Goal: Information Seeking & Learning: Learn about a topic

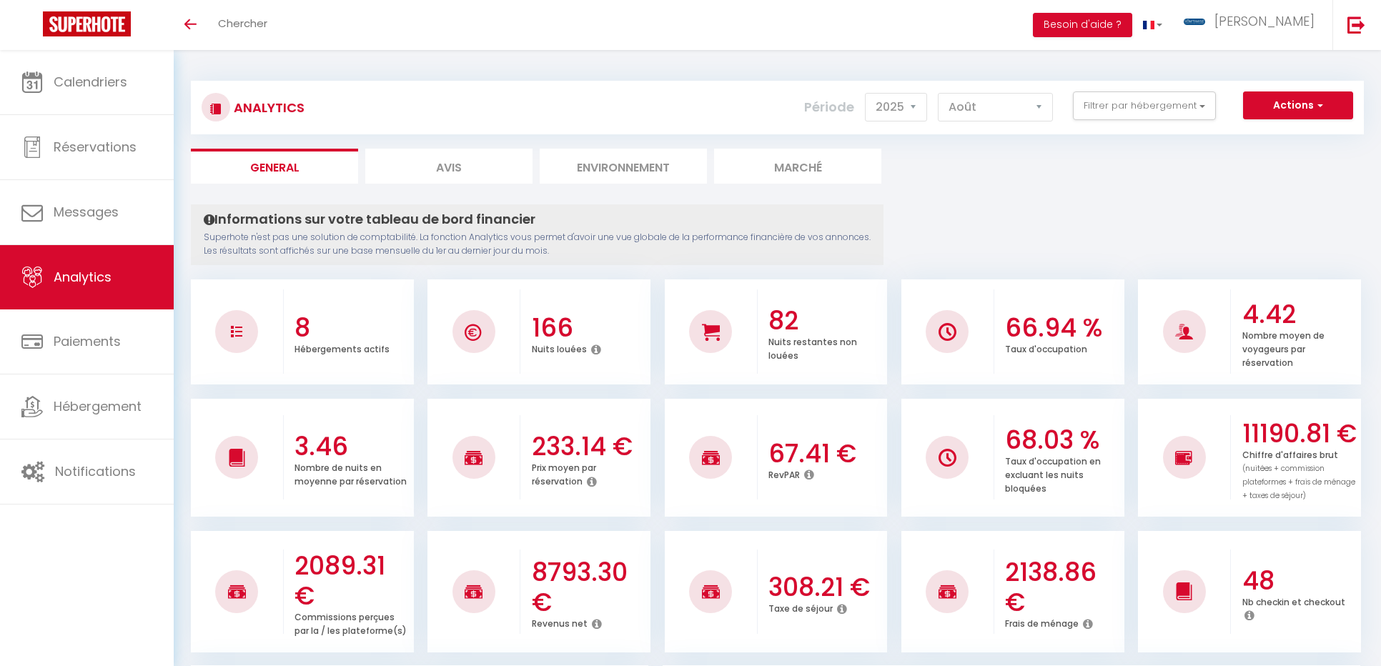
select select "2025"
select select "8"
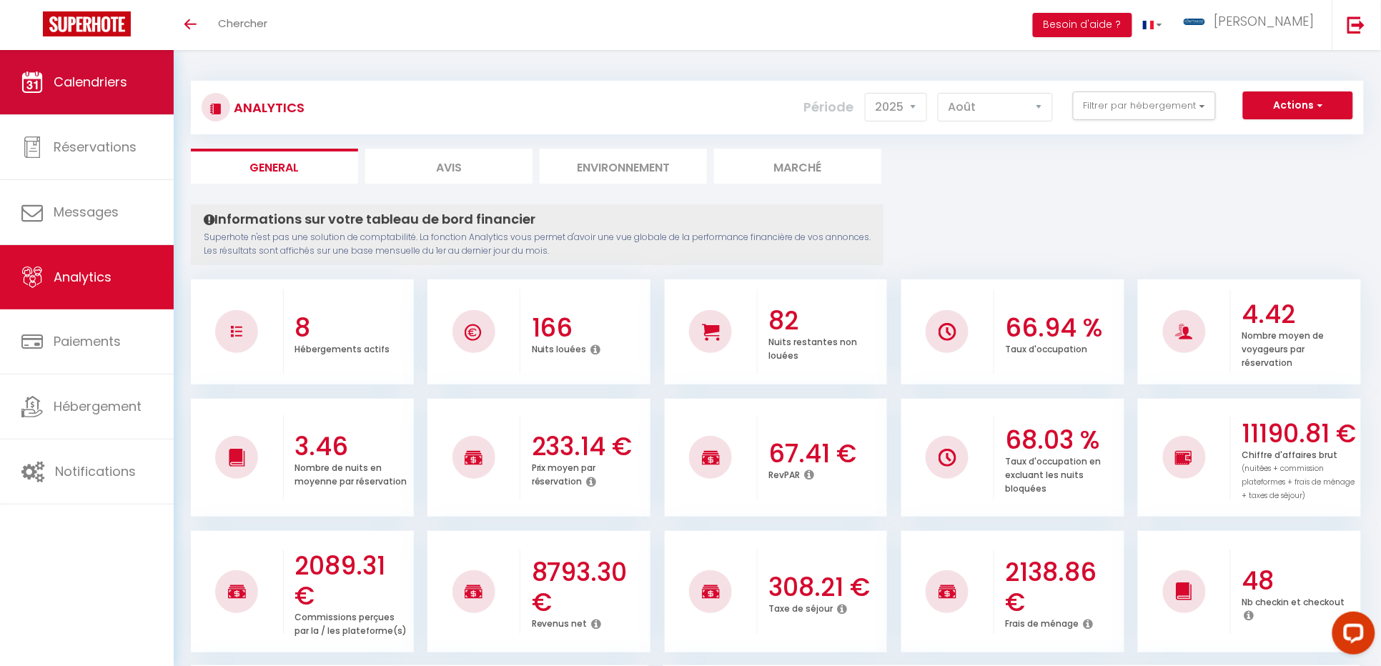
click at [81, 91] on span "Calendriers" at bounding box center [91, 82] width 74 height 18
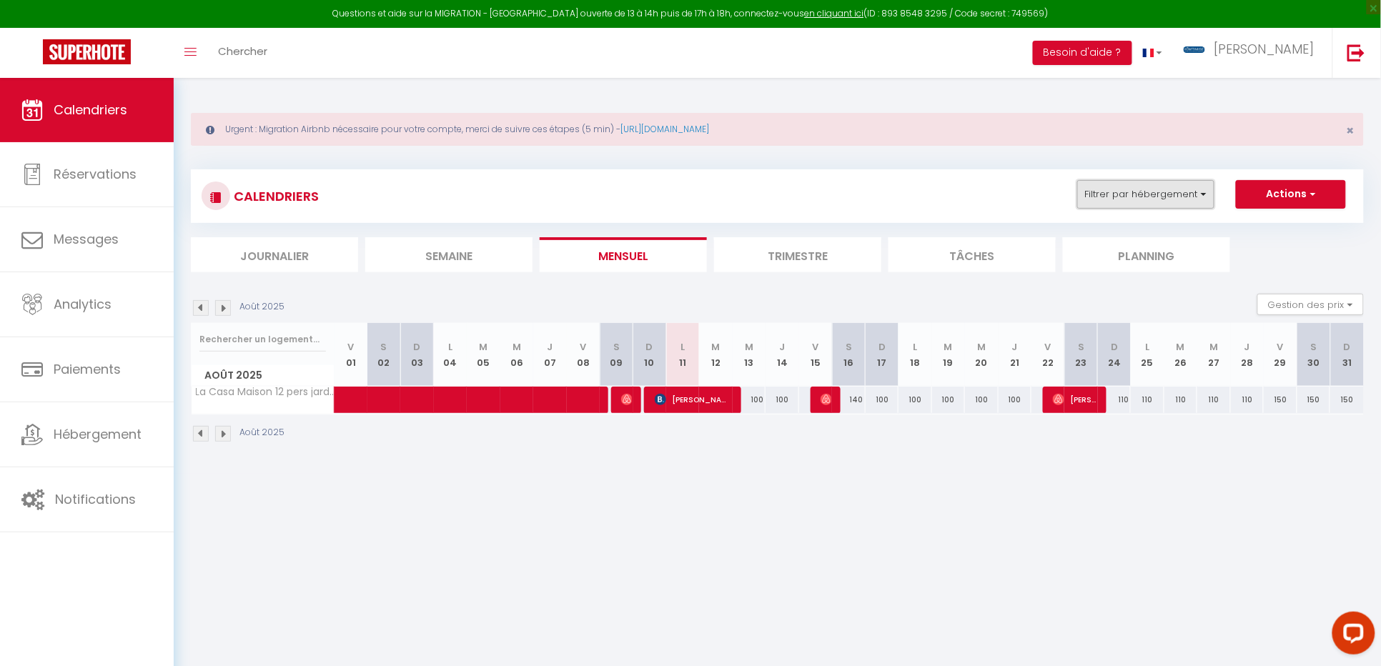
click at [1208, 194] on button "Filtrer par hébergement" at bounding box center [1145, 194] width 137 height 29
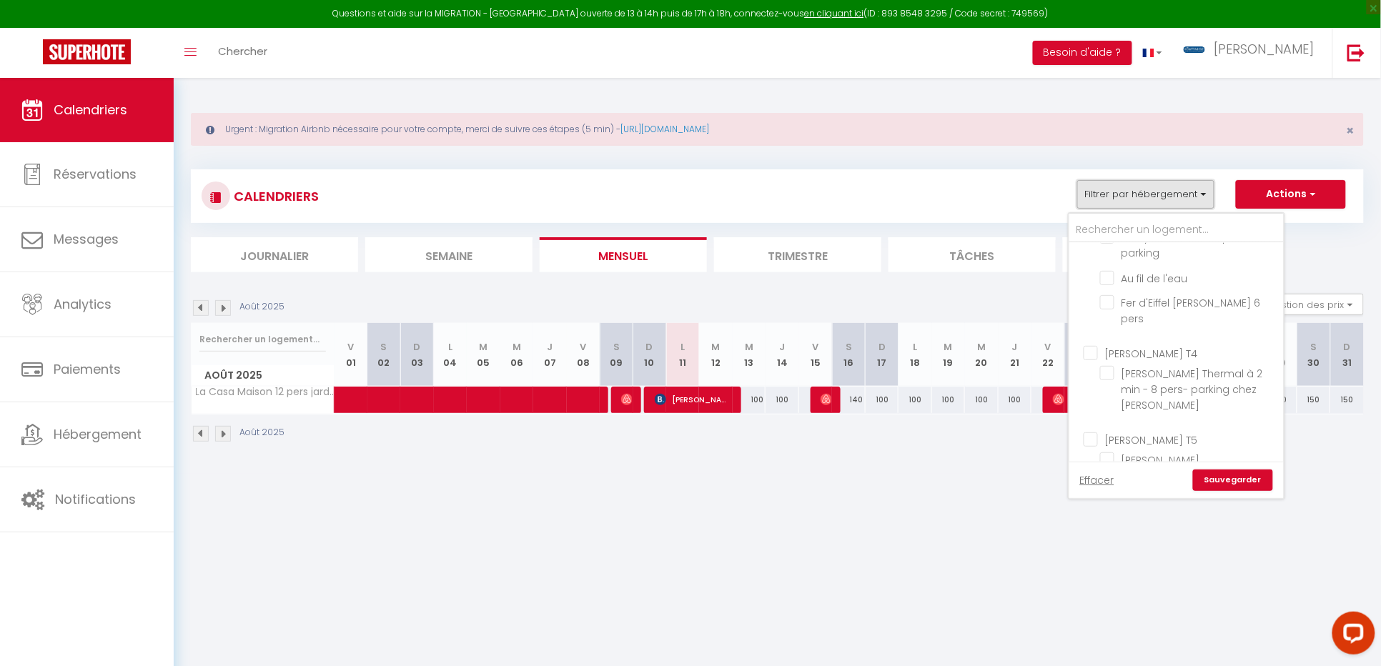
scroll to position [192, 0]
click at [1105, 485] on input "La Casa Maison 12 pers jardin" at bounding box center [1189, 492] width 179 height 14
checkbox input "false"
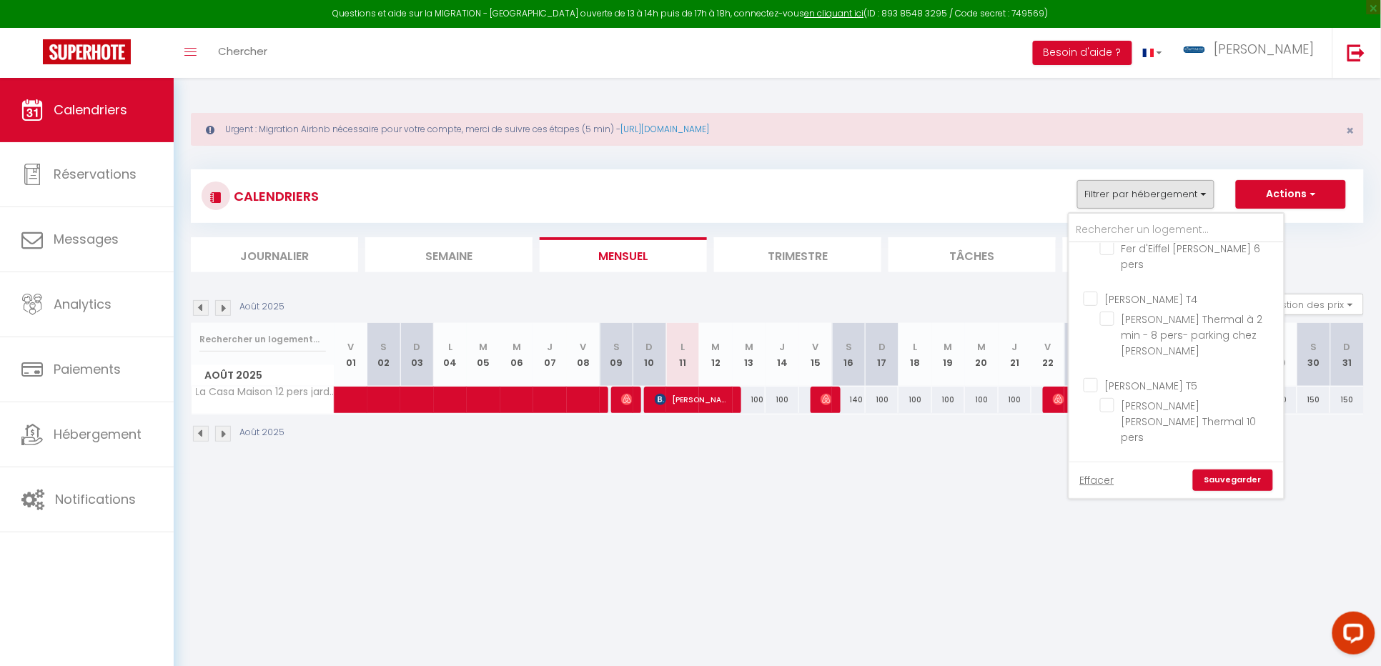
checkbox input "false"
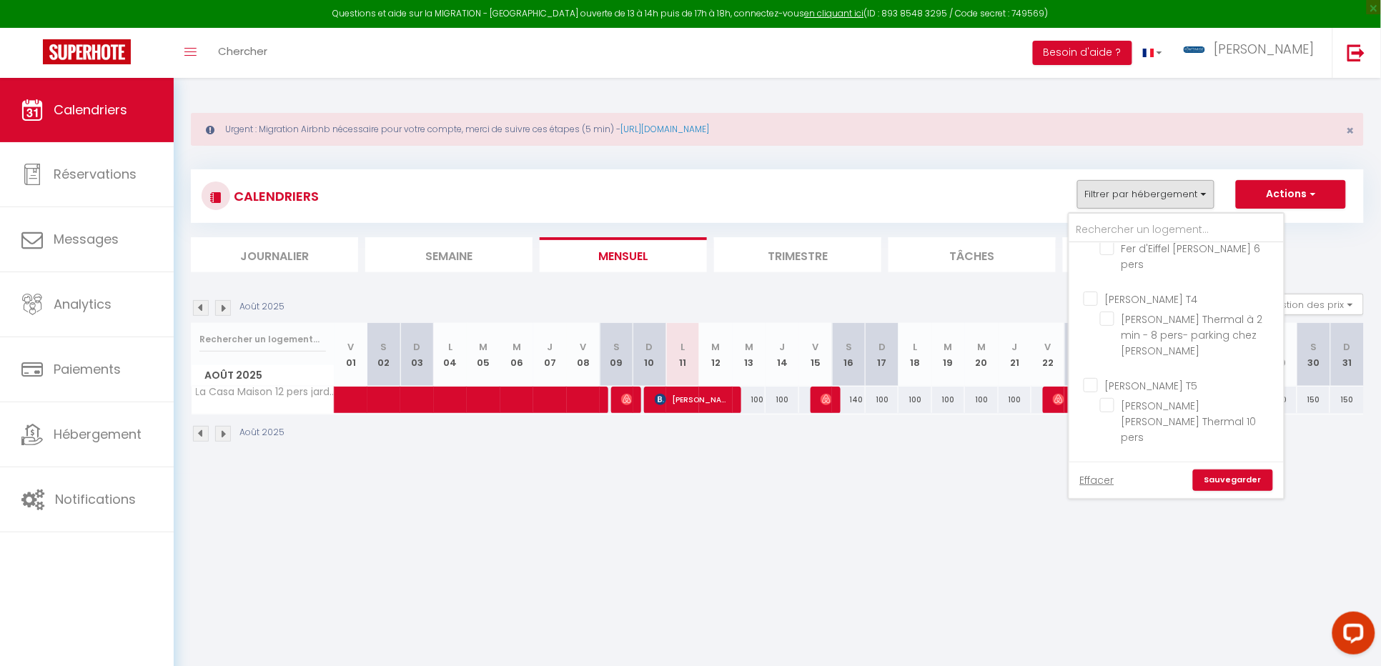
checkbox input "false"
click at [1137, 612] on body "Questions et aide sur la MIGRATION - [GEOGRAPHIC_DATA] ouverte de 13 à 14h puis…" at bounding box center [690, 411] width 1381 height 666
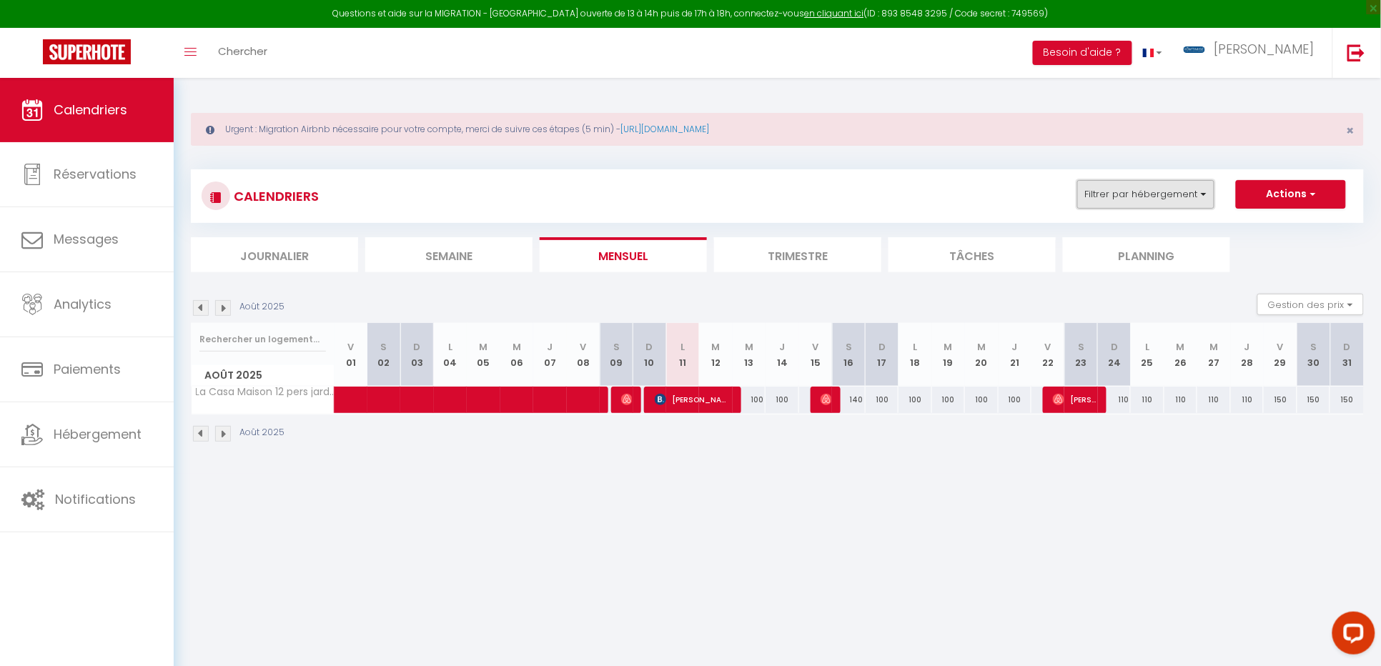
click at [1207, 197] on button "Filtrer par hébergement" at bounding box center [1145, 194] width 137 height 29
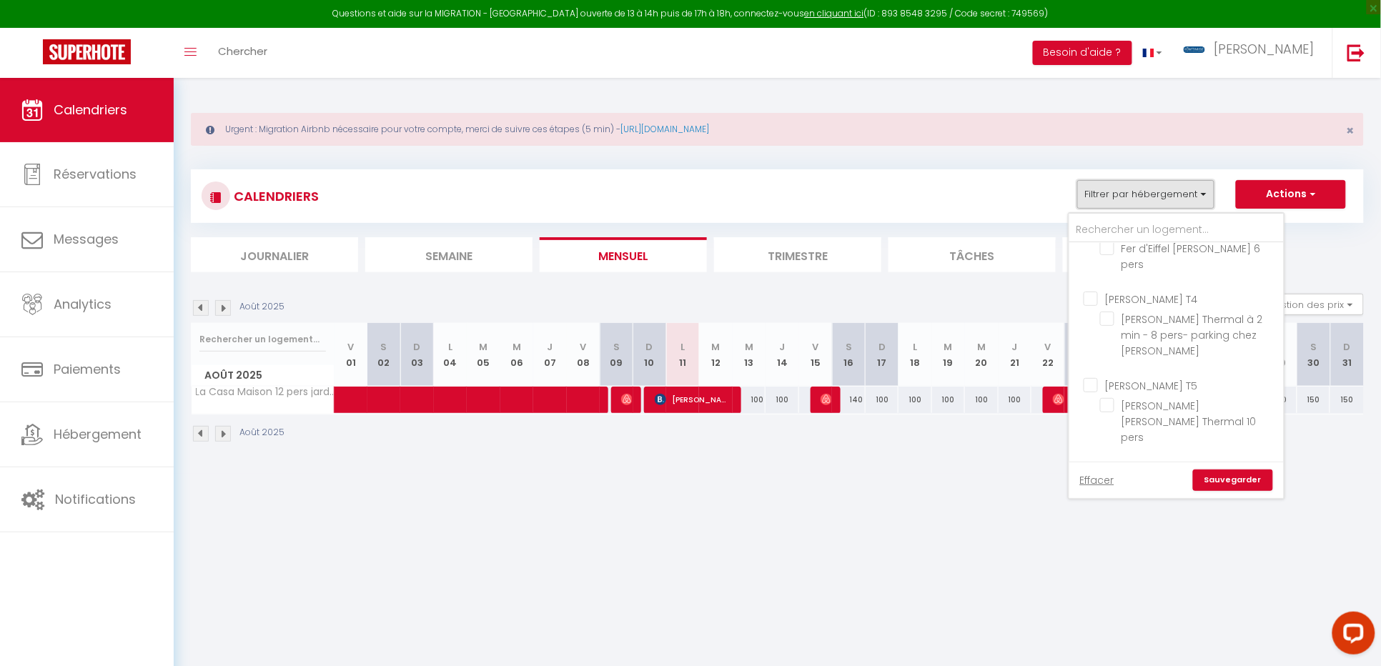
scroll to position [0, 0]
click at [1091, 256] on input "[PERSON_NAME] T2" at bounding box center [1191, 257] width 214 height 14
checkbox input "true"
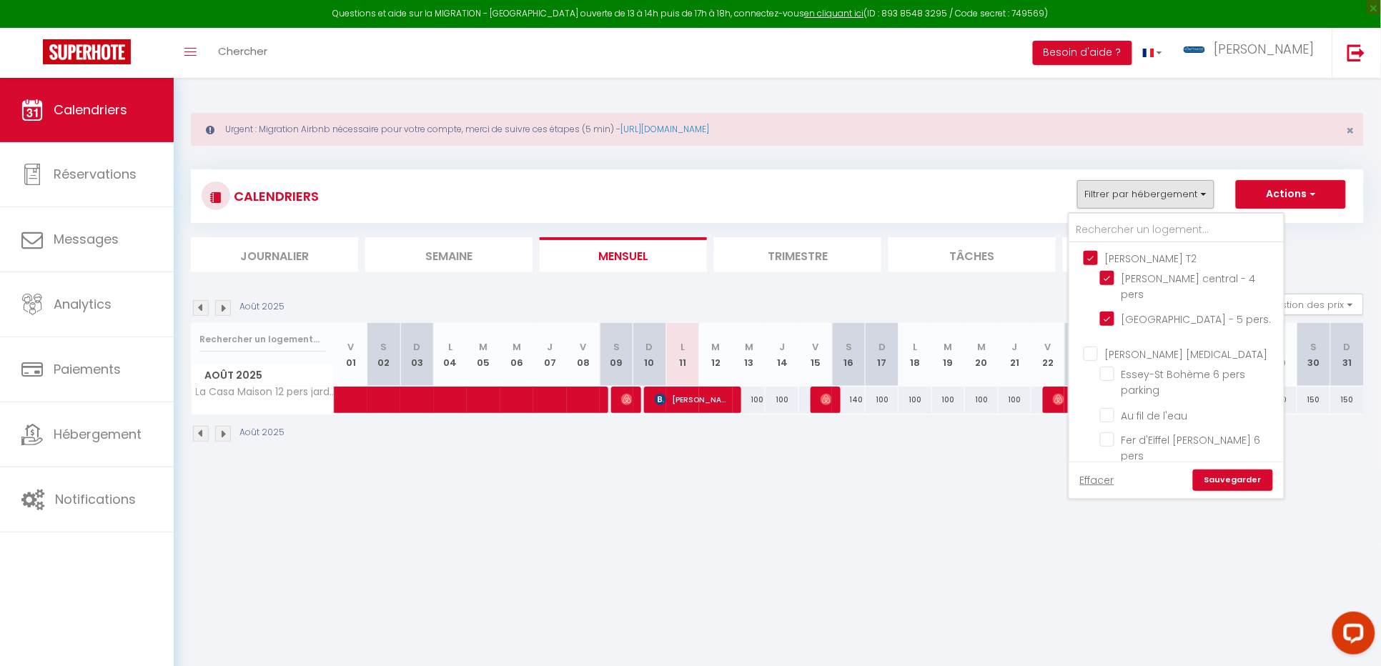
checkbox input "false"
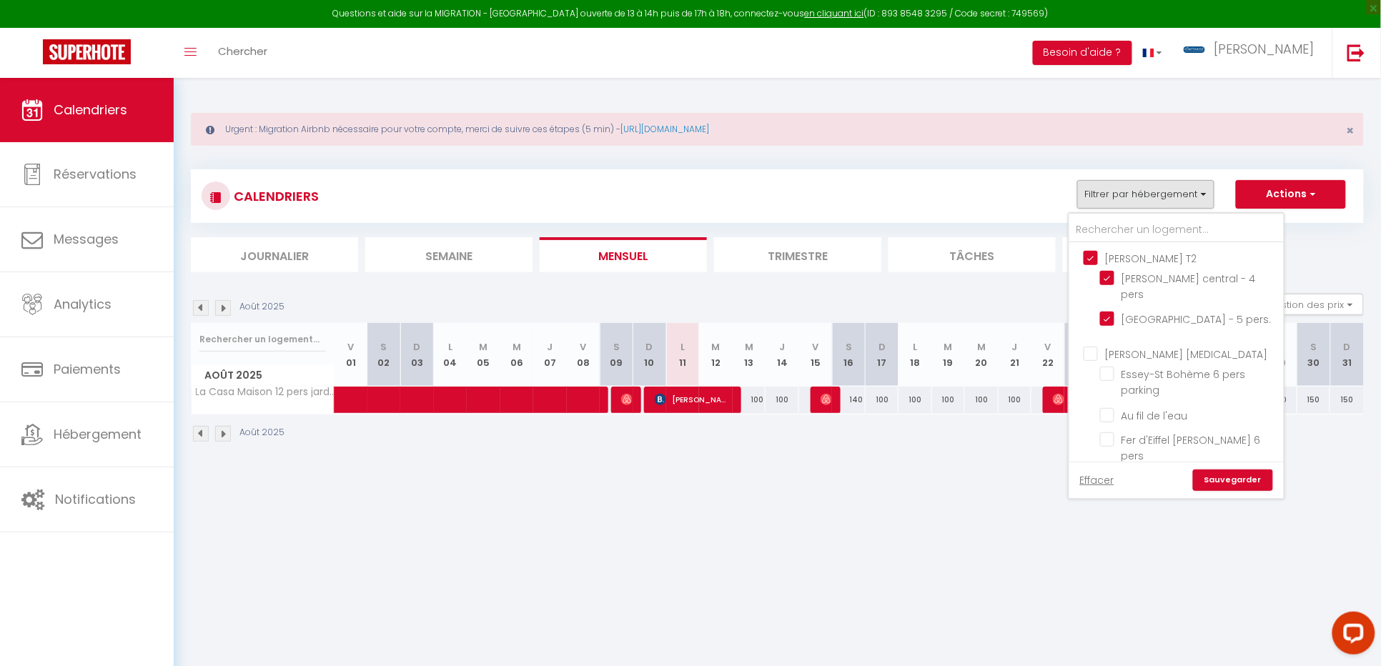
click at [1089, 350] on input "[PERSON_NAME] [MEDICAL_DATA]" at bounding box center [1191, 353] width 214 height 14
checkbox input "true"
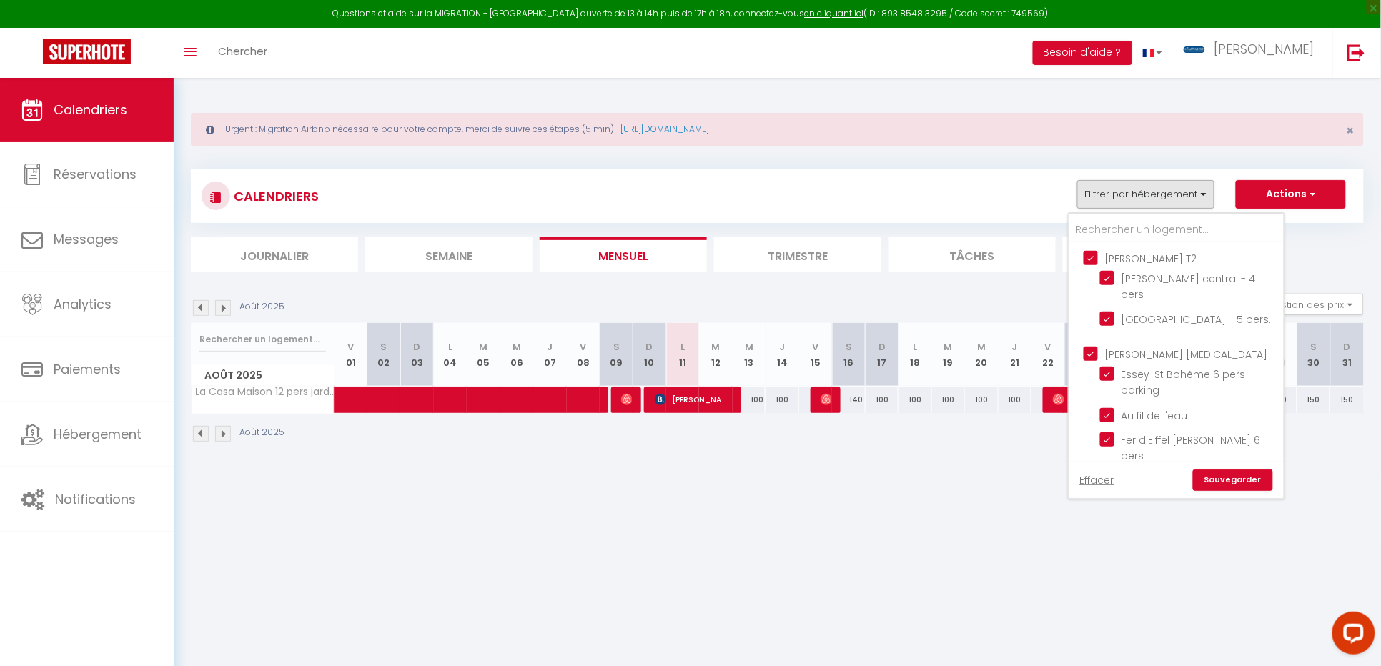
checkbox input "false"
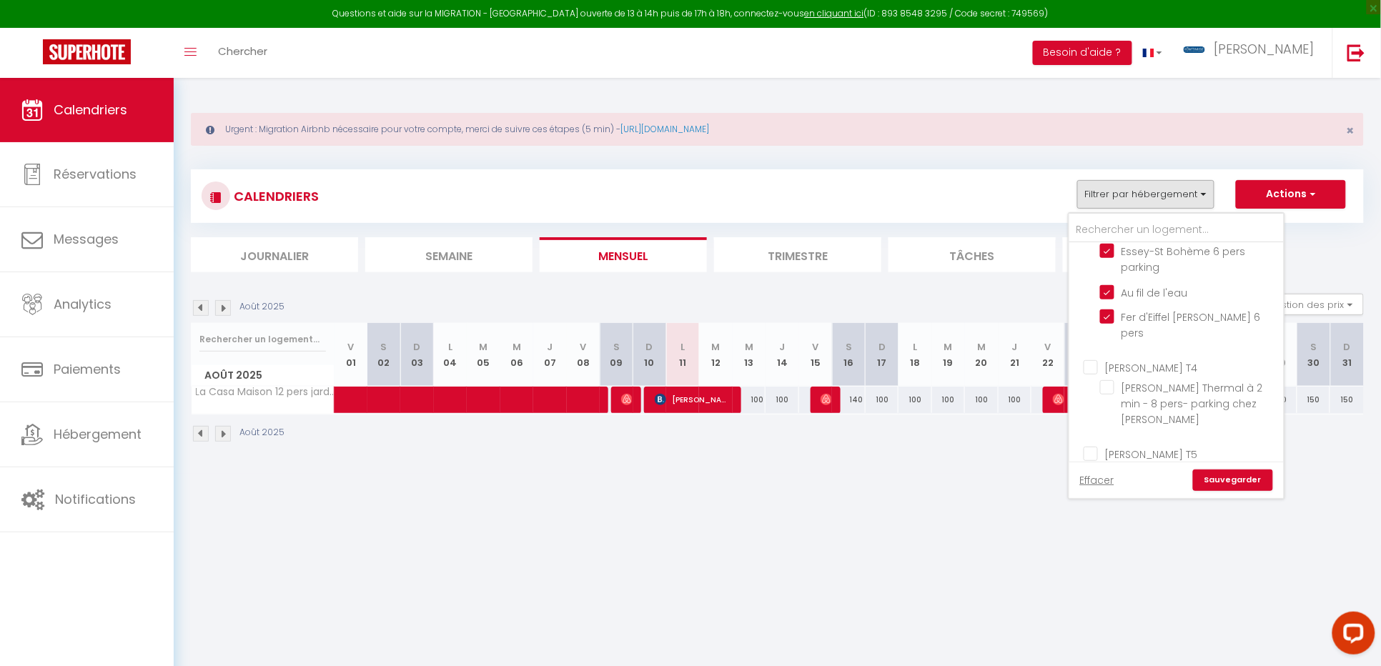
scroll to position [154, 0]
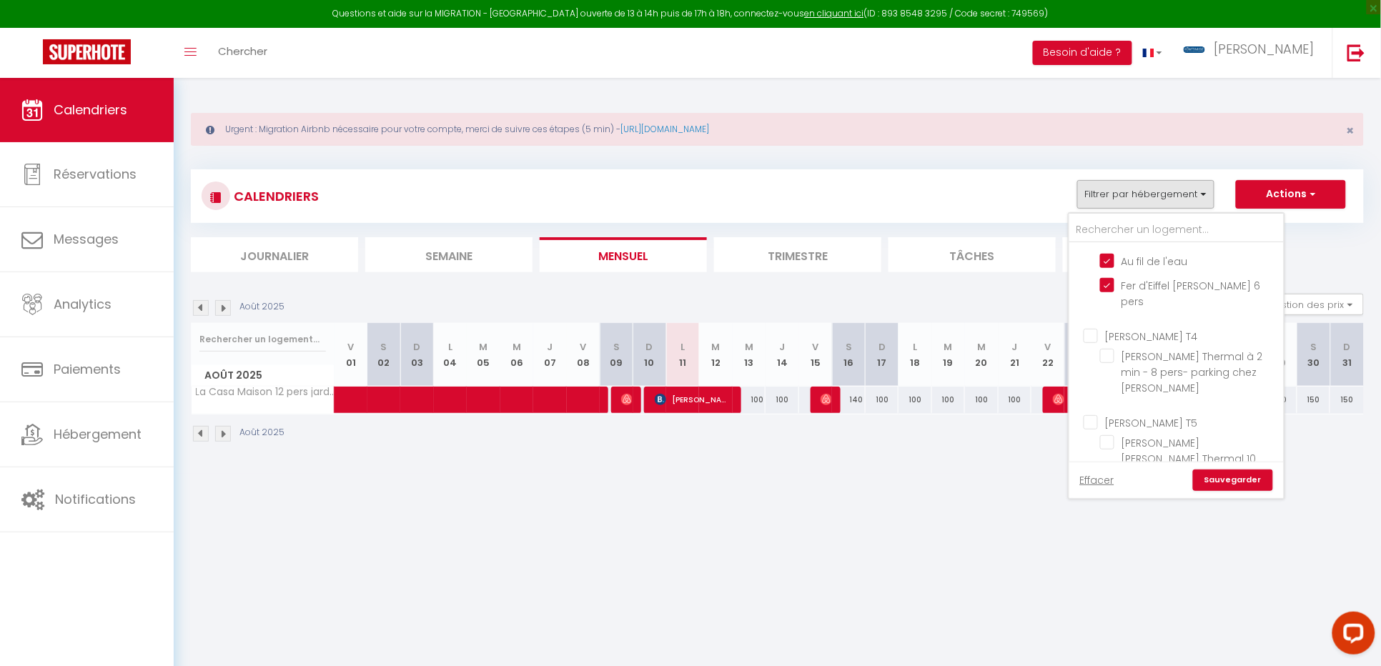
click at [1094, 336] on input "[PERSON_NAME] T4" at bounding box center [1191, 335] width 214 height 14
checkbox input "true"
checkbox input "false"
click at [1087, 415] on input "[PERSON_NAME] T5" at bounding box center [1191, 422] width 214 height 14
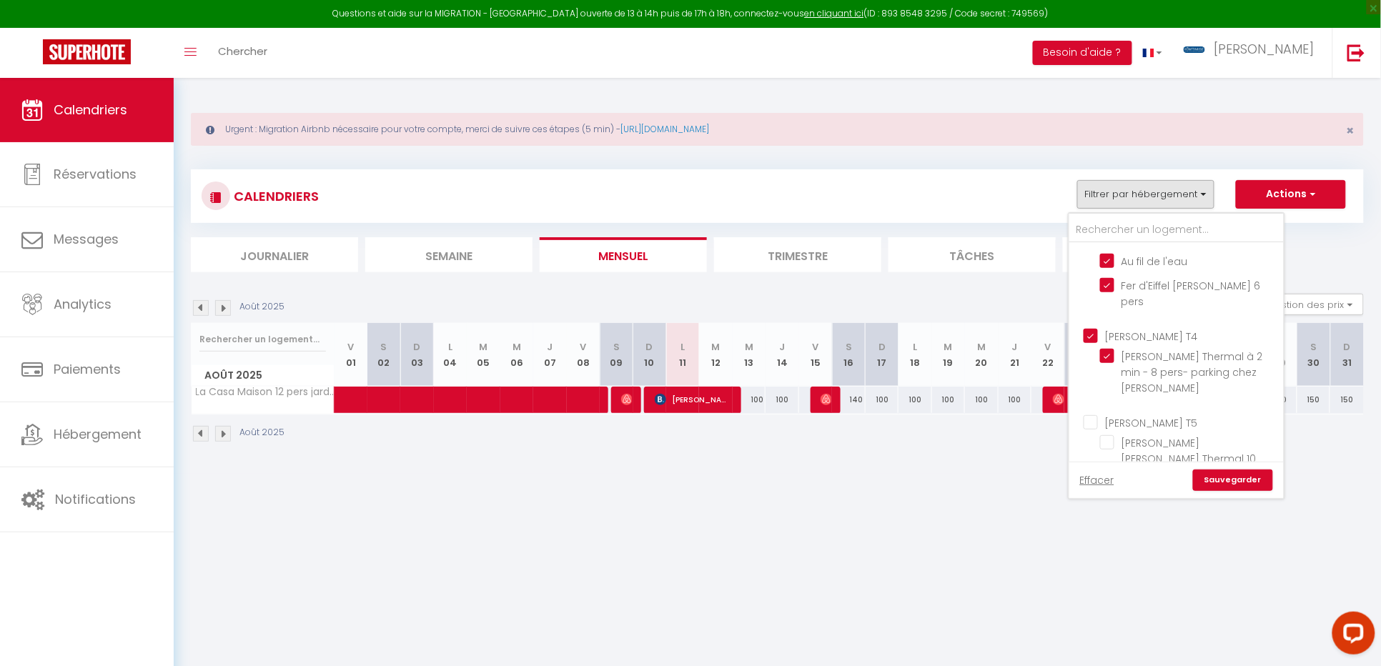
checkbox input "true"
click at [1096, 501] on input "[PERSON_NAME] T7" at bounding box center [1191, 508] width 214 height 14
checkbox input "true"
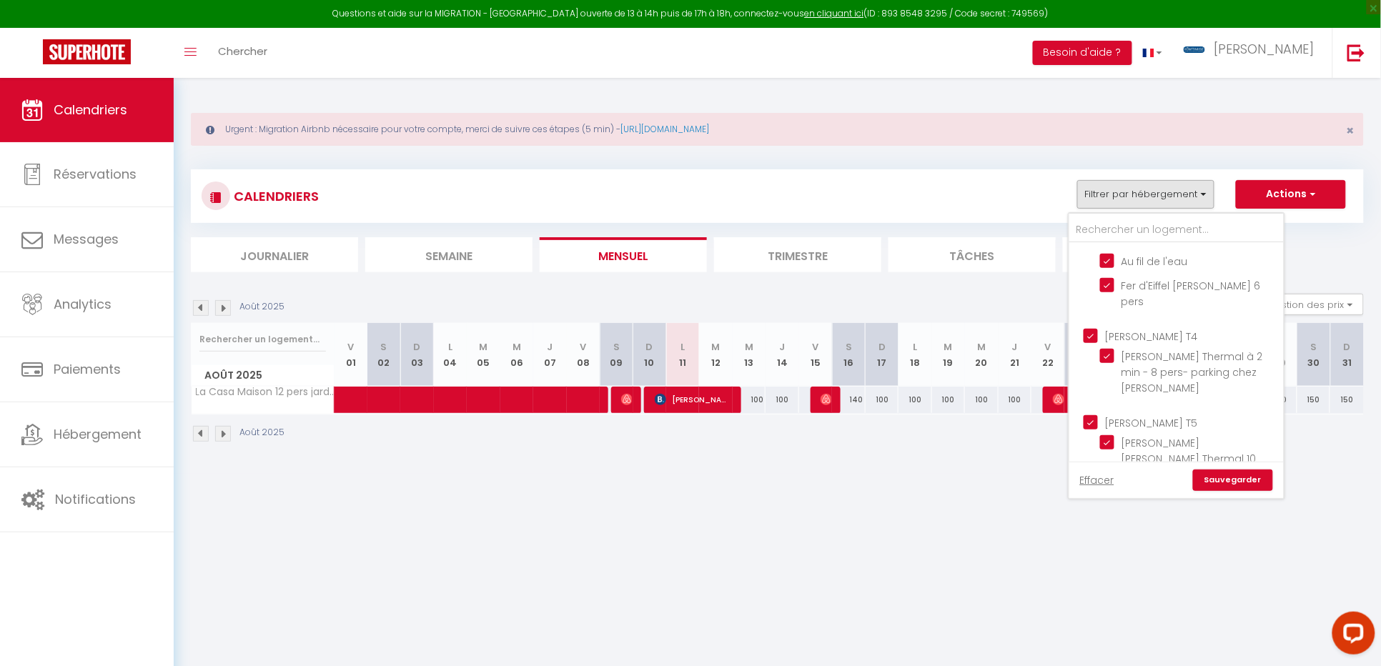
scroll to position [192, 0]
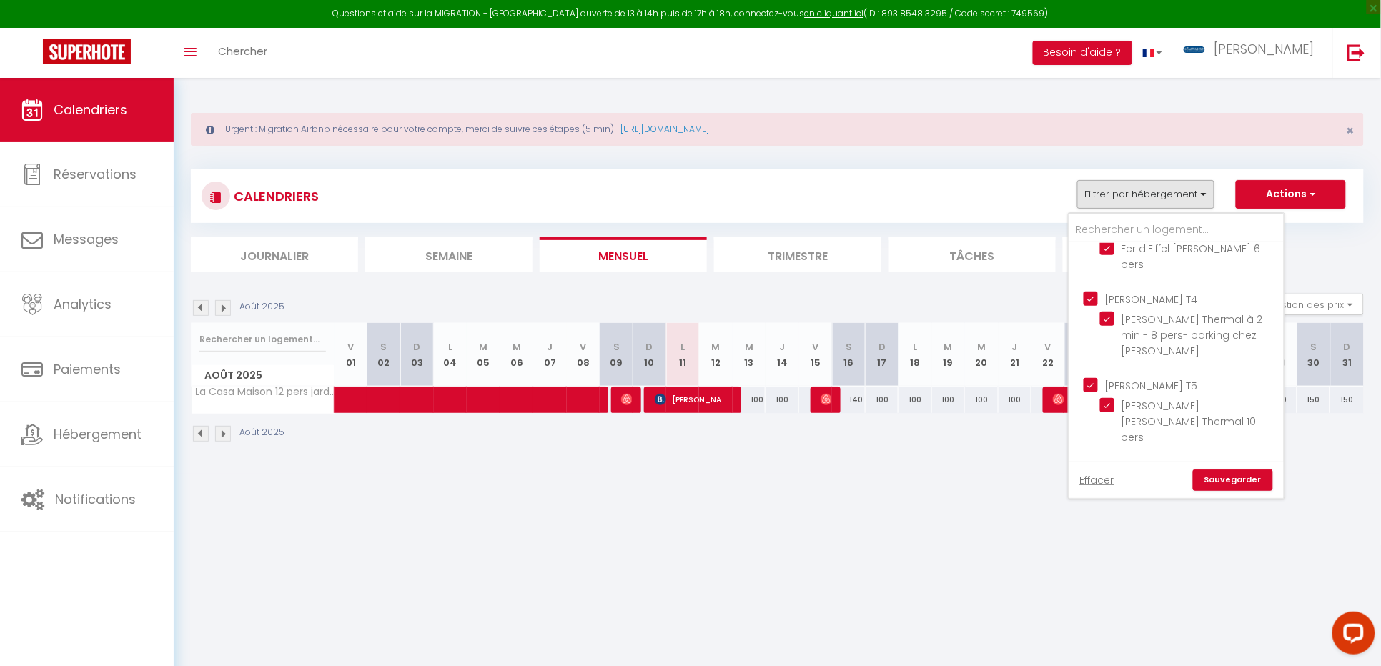
click at [1116, 550] on body "Questions et aide sur la MIGRATION - [GEOGRAPHIC_DATA] ouverte de 13 à 14h puis…" at bounding box center [690, 411] width 1381 height 666
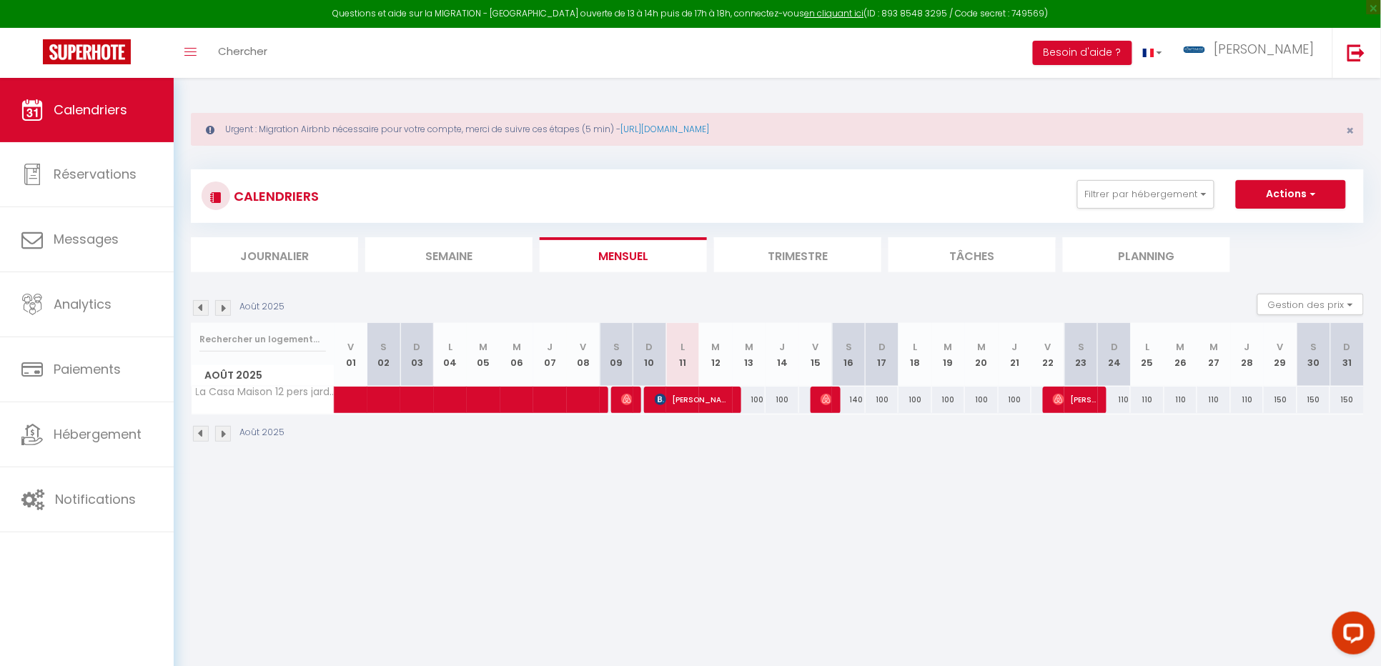
click at [1116, 550] on body "Questions et aide sur la MIGRATION - [GEOGRAPHIC_DATA] ouverte de 13 à 14h puis…" at bounding box center [690, 411] width 1381 height 666
click at [197, 435] on img at bounding box center [201, 434] width 16 height 16
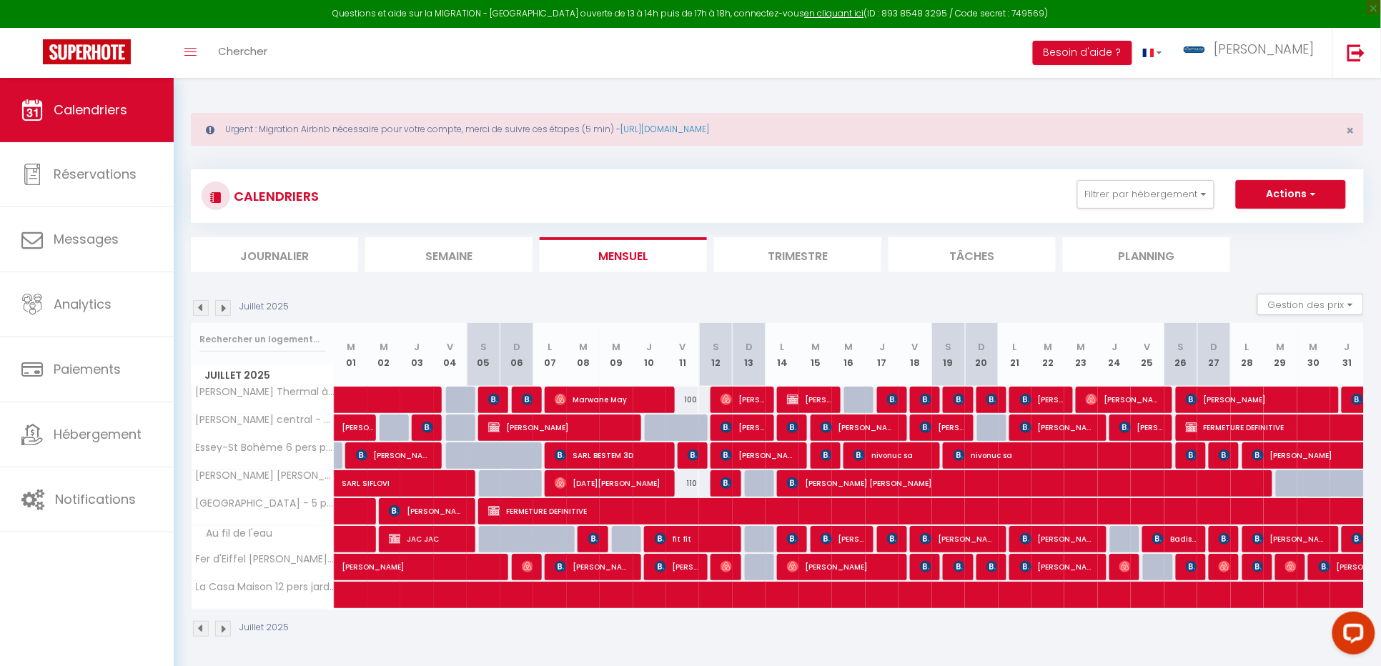
click at [224, 306] on img at bounding box center [223, 308] width 16 height 16
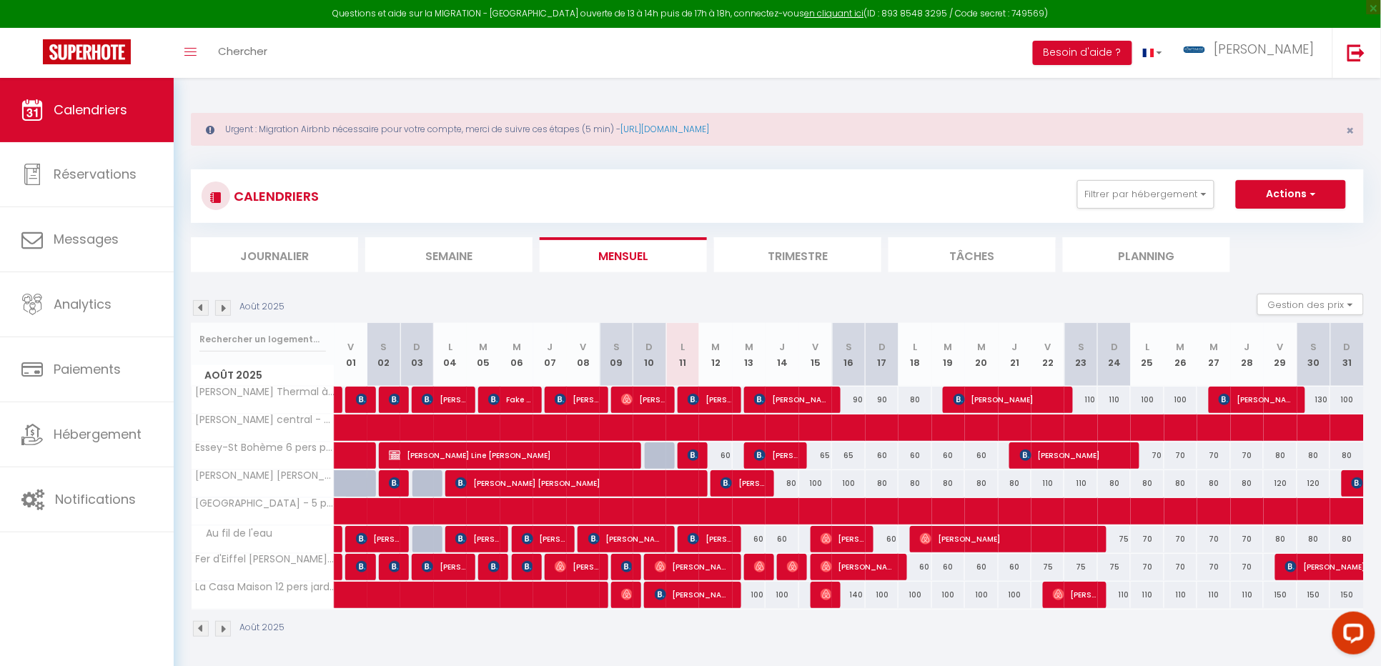
click at [899, 615] on div "Août 2025" at bounding box center [777, 631] width 1173 height 42
